Goal: Information Seeking & Learning: Learn about a topic

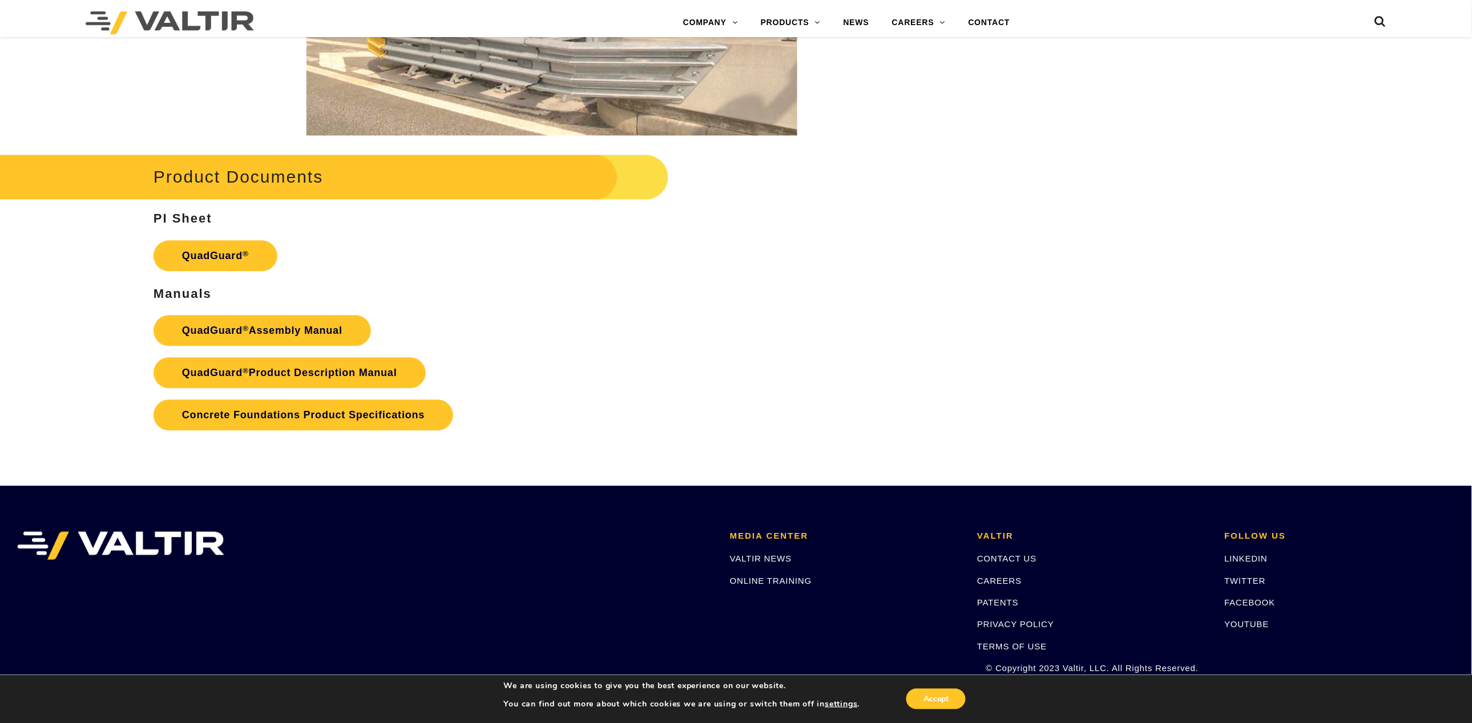
scroll to position [2380, 0]
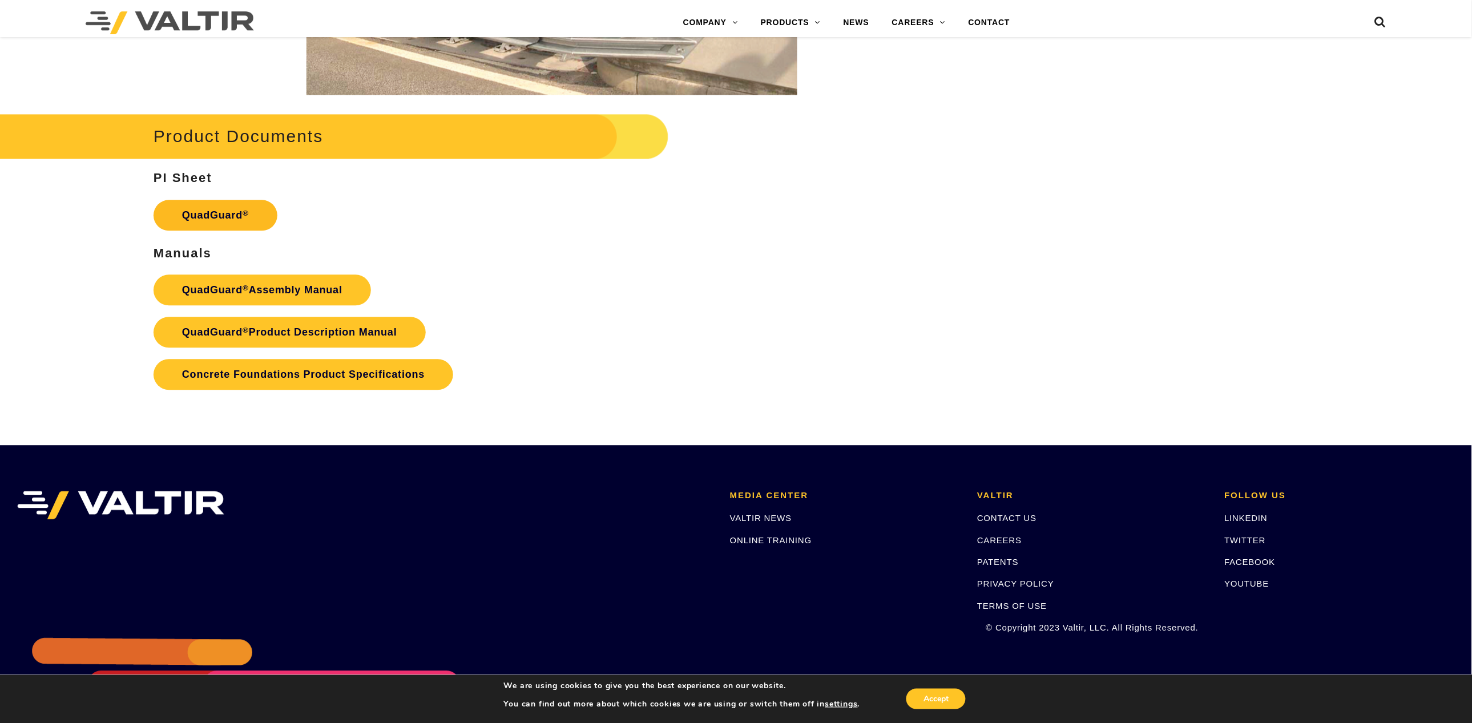
click at [223, 217] on link "QuadGuard ®" at bounding box center [215, 215] width 124 height 31
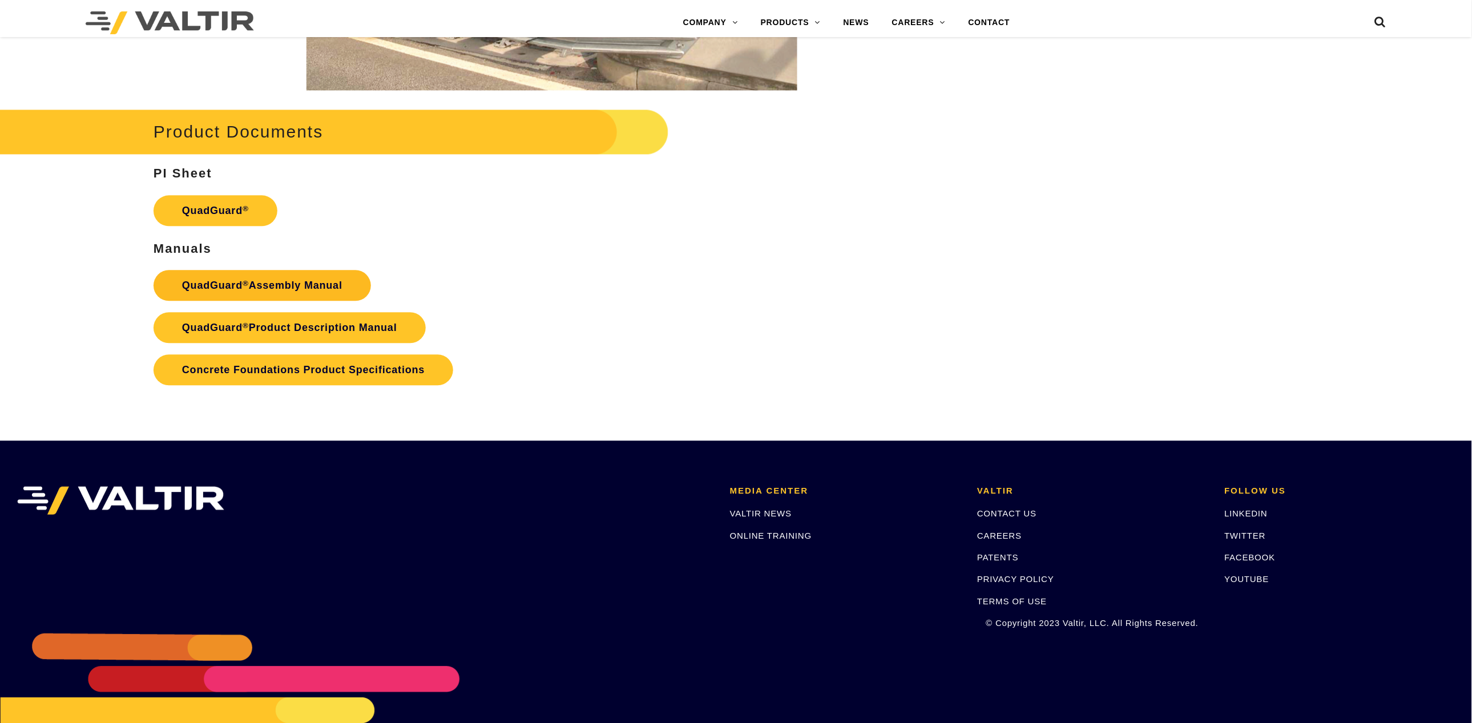
scroll to position [2380, 0]
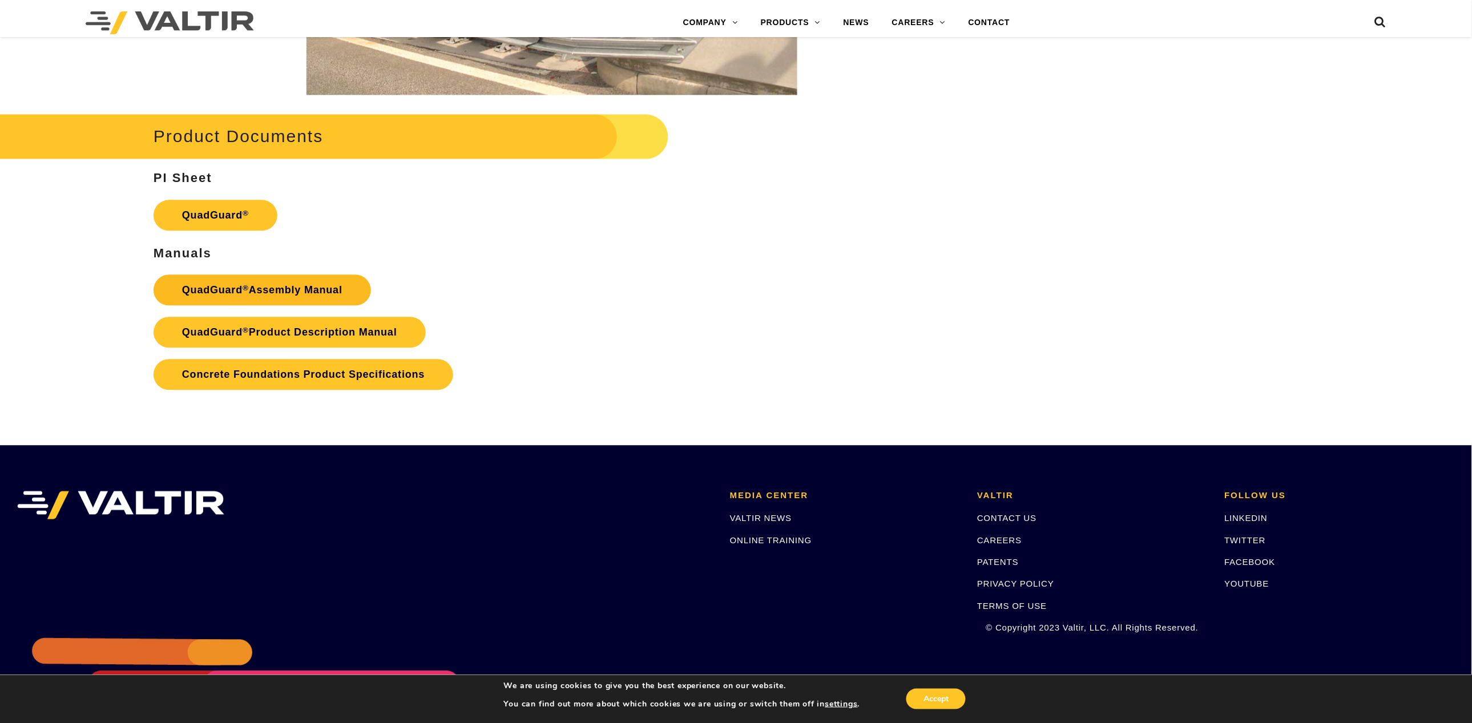
click at [250, 288] on link "QuadGuard ® Assembly Manual" at bounding box center [261, 289] width 217 height 31
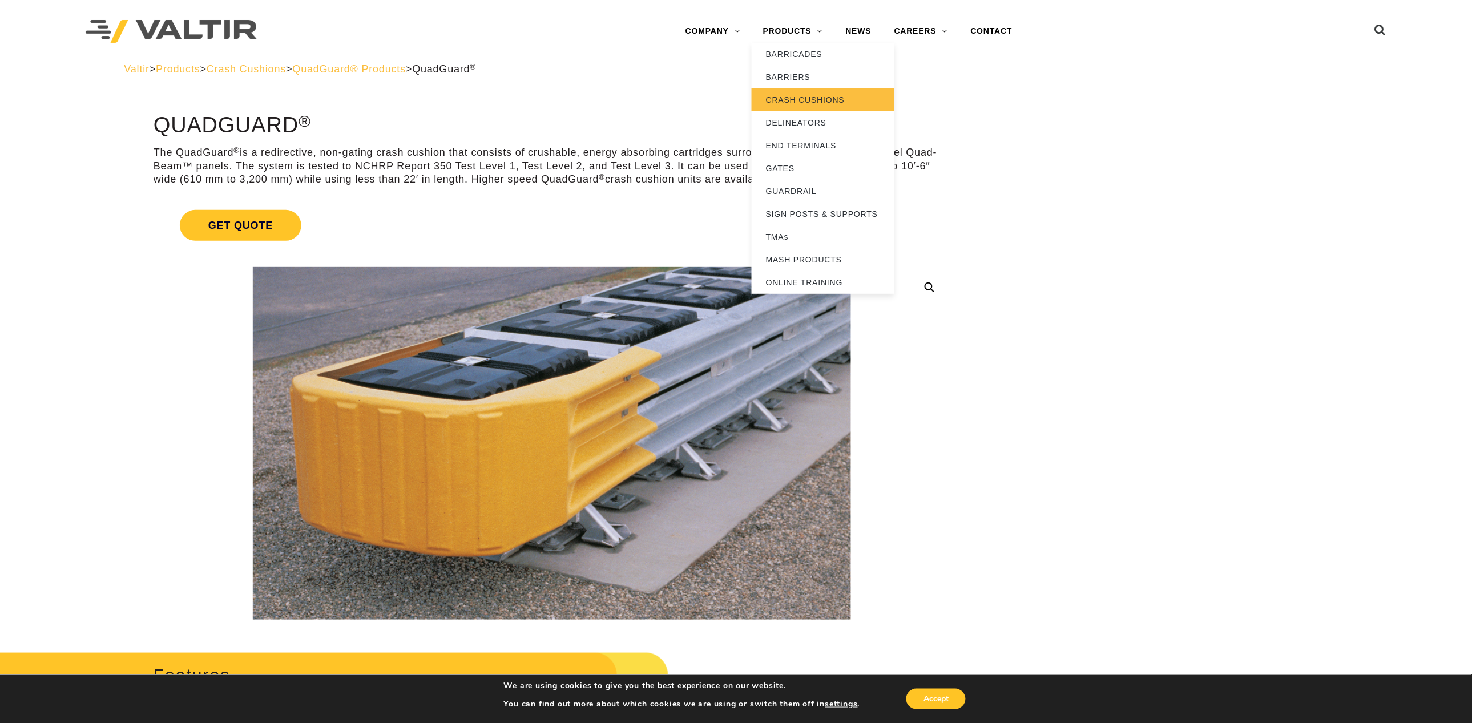
click at [779, 98] on link "CRASH CUSHIONS" at bounding box center [822, 99] width 143 height 23
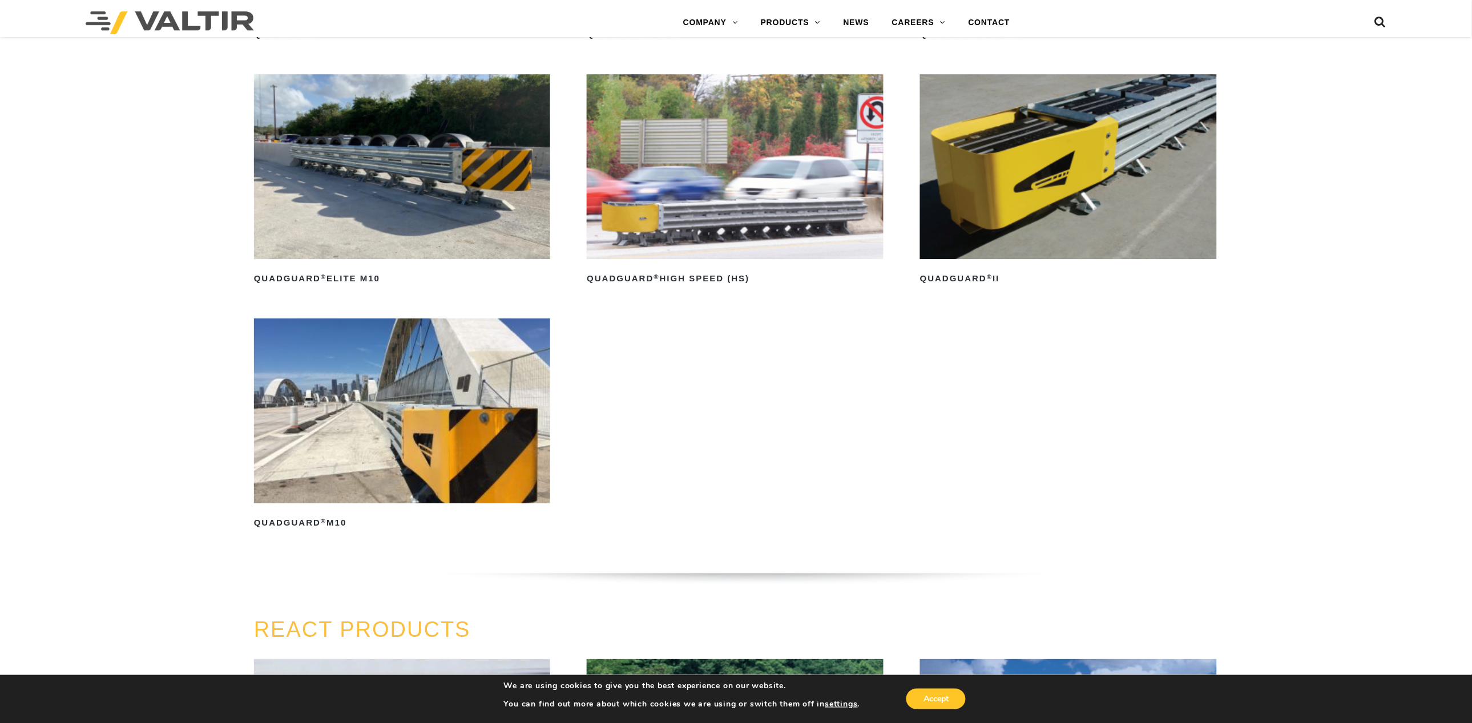
scroll to position [931, 0]
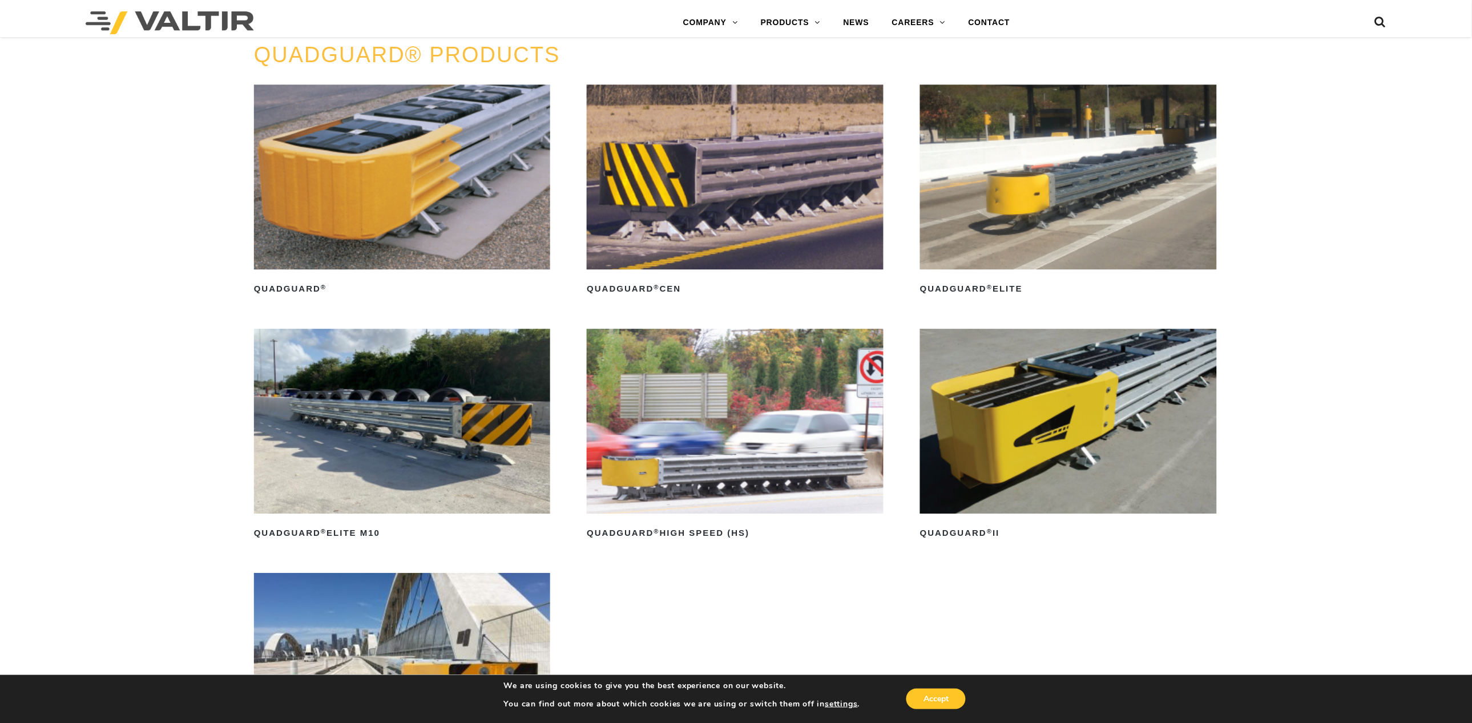
click at [376, 177] on img at bounding box center [402, 176] width 296 height 185
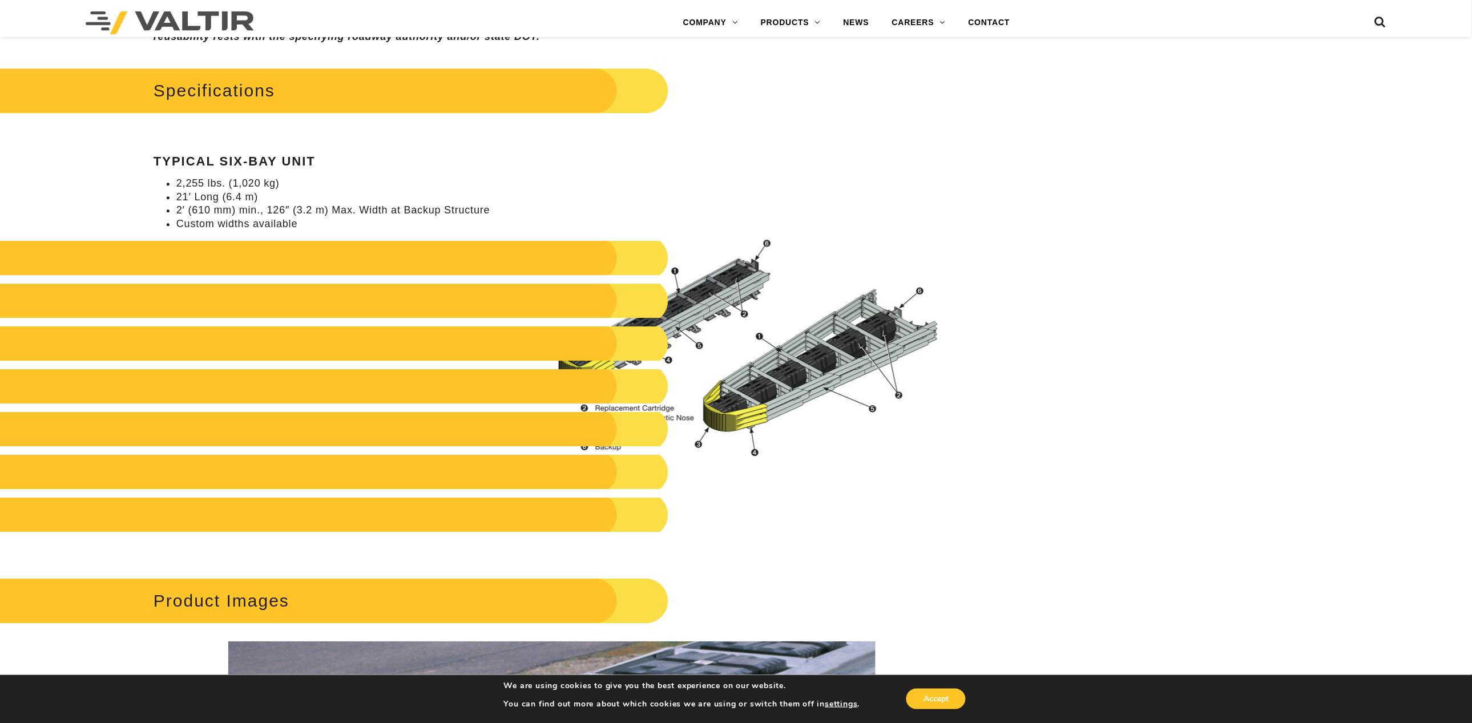
scroll to position [1034, 0]
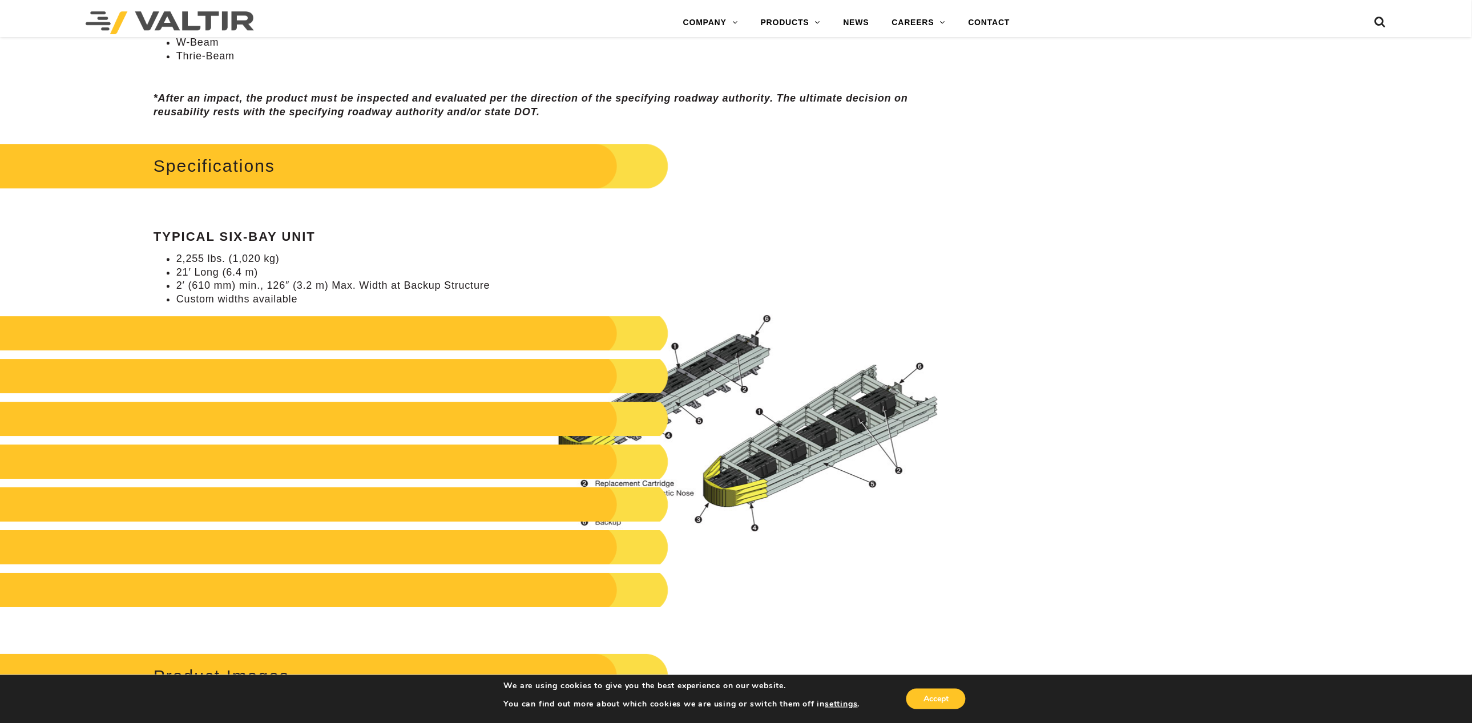
drag, startPoint x: 253, startPoint y: 294, endPoint x: 253, endPoint y: 302, distance: 8.0
click at [253, 294] on li "Custom widths available" at bounding box center [563, 299] width 774 height 13
click at [252, 363] on h2 at bounding box center [301, 376] width 736 height 34
drag, startPoint x: 256, startPoint y: 428, endPoint x: 259, endPoint y: 471, distance: 43.5
click at [262, 443] on div "Specifications Typical Six-Bay Unit 2,255 lbs. (1,020 kg) 21′ Long (6.4 m) 2′ (…" at bounding box center [551, 384] width 797 height 490
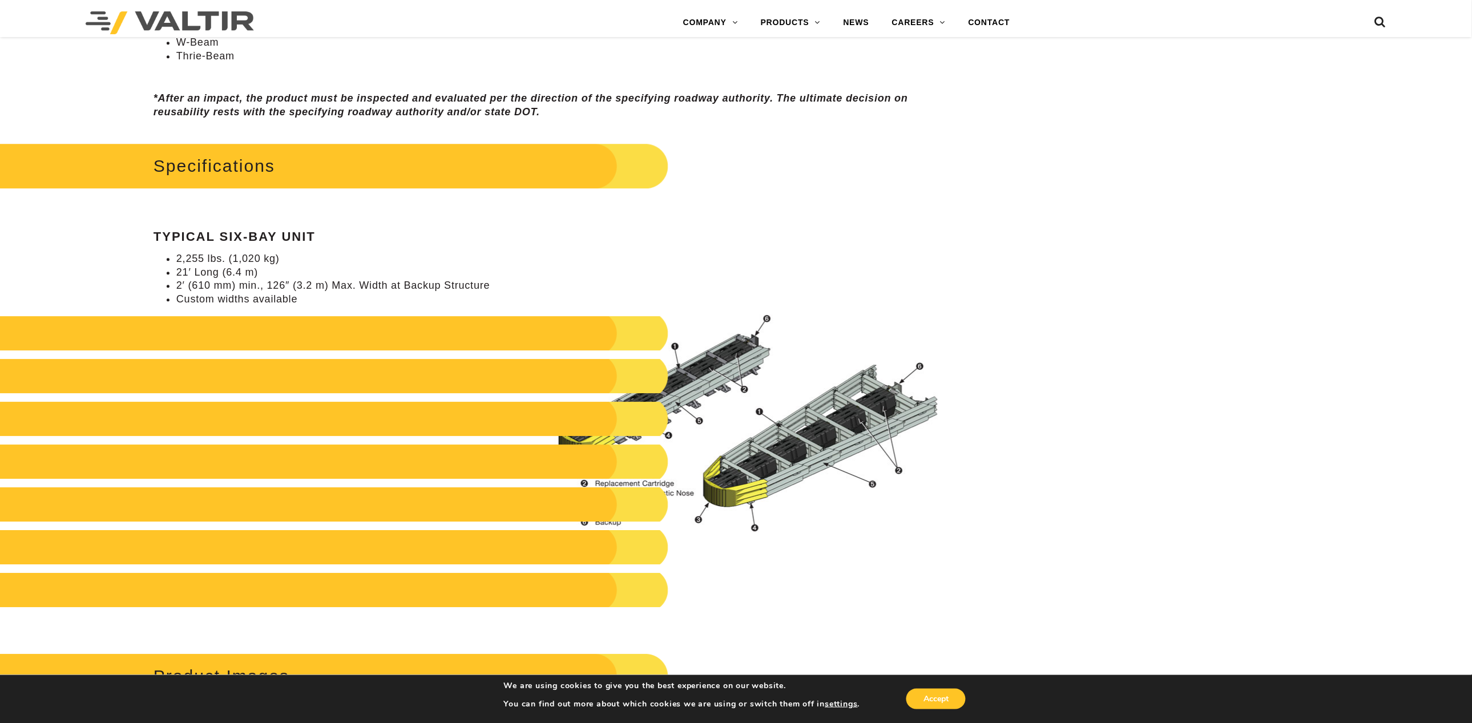
drag, startPoint x: 268, startPoint y: 521, endPoint x: 285, endPoint y: 542, distance: 26.8
click at [268, 523] on div "Specifications Typical Six-Bay Unit 2,255 lbs. (1,020 kg) 21′ Long (6.4 m) 2′ (…" at bounding box center [551, 384] width 797 height 490
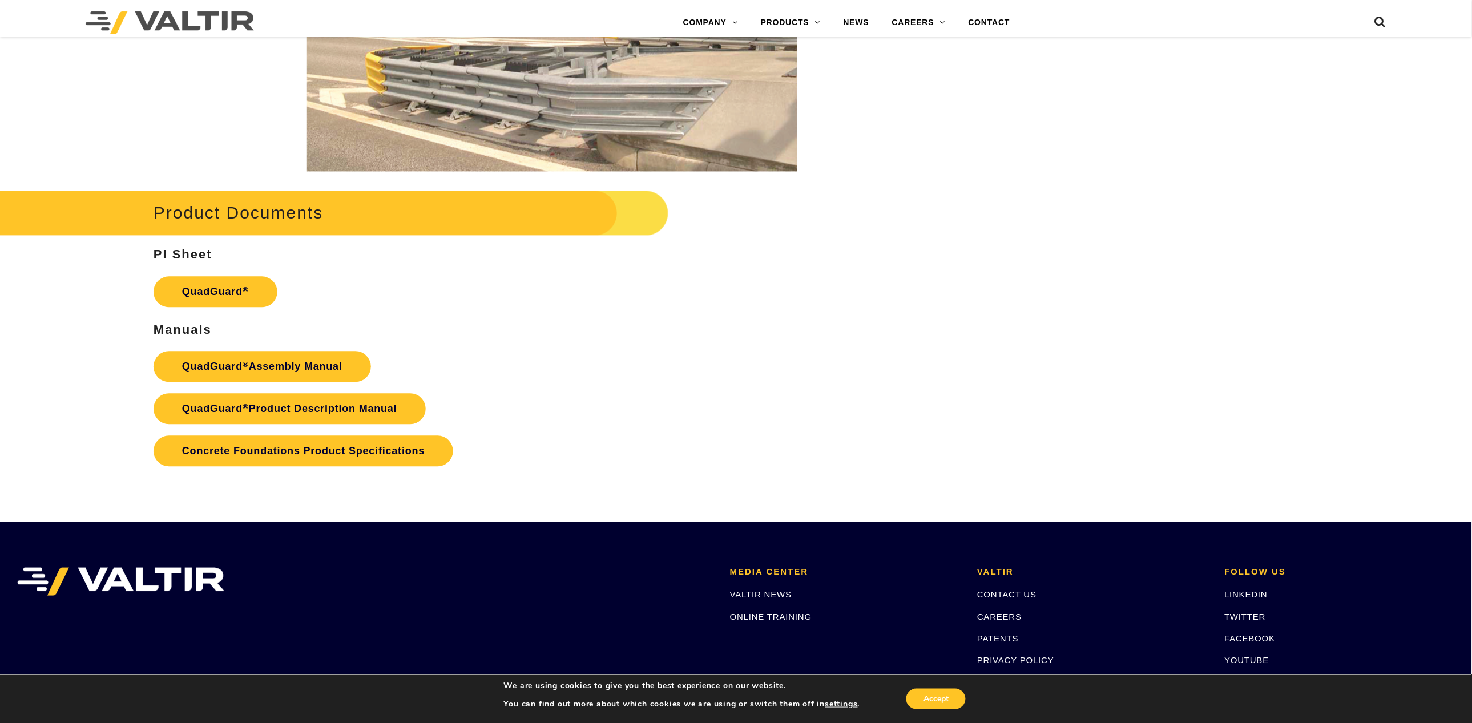
scroll to position [2443, 0]
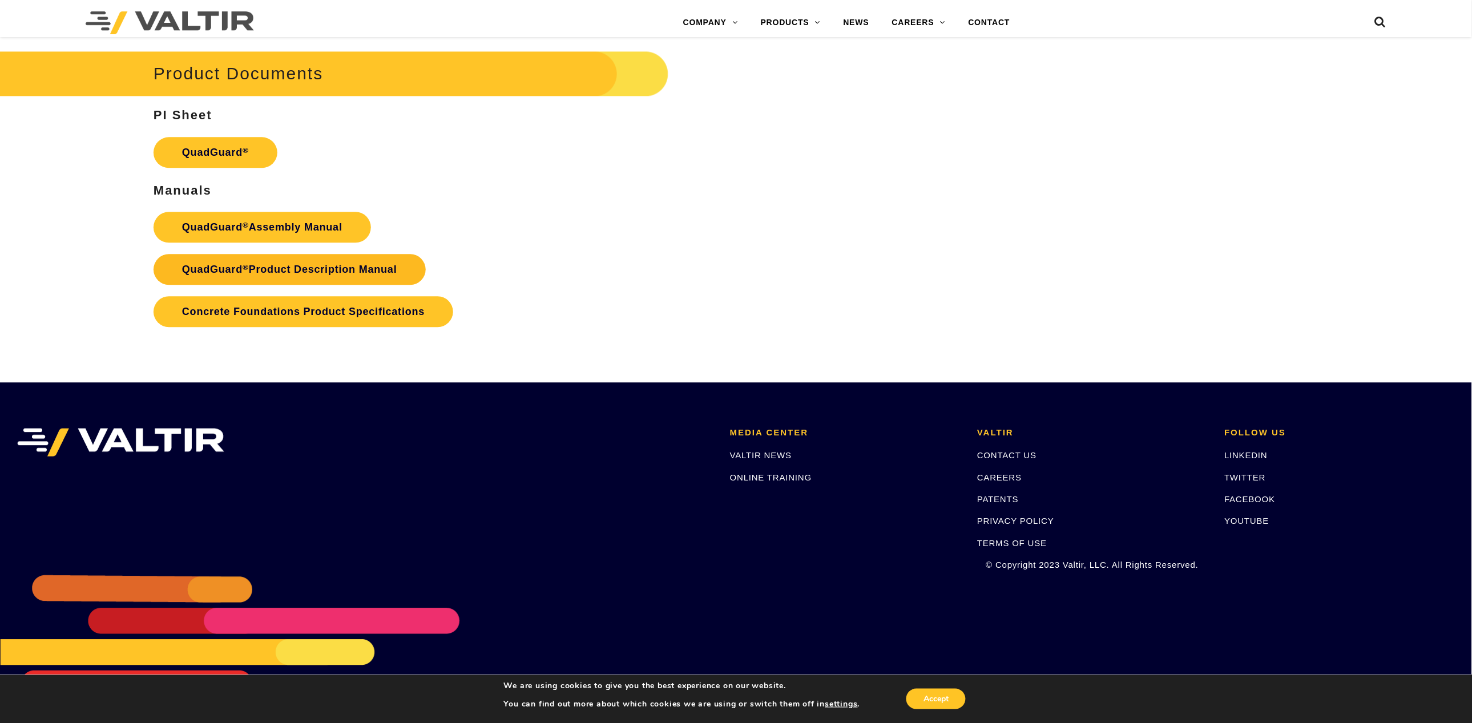
click at [283, 274] on link "QuadGuard ® Product Description Manual" at bounding box center [289, 269] width 272 height 31
